Goal: Transaction & Acquisition: Subscribe to service/newsletter

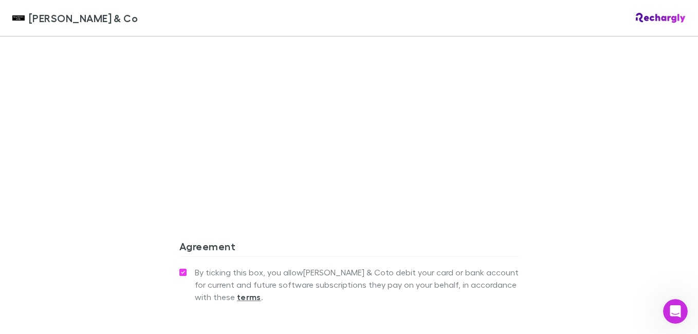
scroll to position [966, 0]
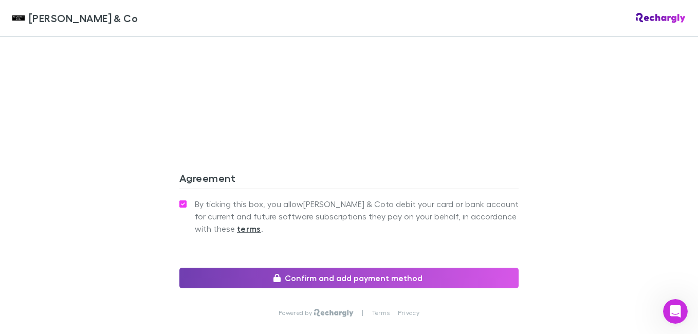
click at [332, 268] on button "Confirm and add payment method" at bounding box center [348, 278] width 339 height 21
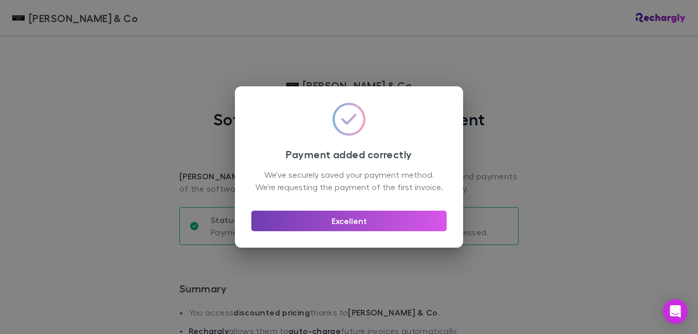
click at [348, 223] on button "Excellent" at bounding box center [348, 221] width 195 height 21
